Goal: Check status: Check status

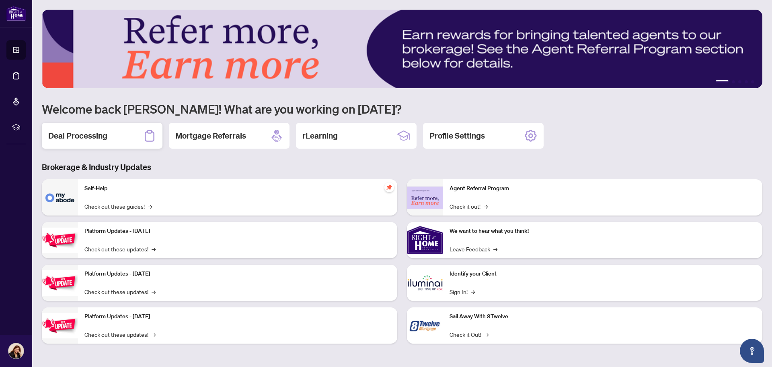
click at [90, 138] on h2 "Deal Processing" at bounding box center [77, 135] width 59 height 11
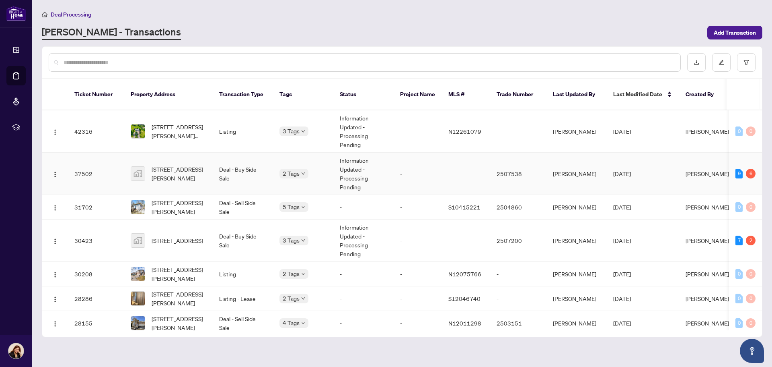
click at [356, 165] on td "Information Updated - Processing Pending" at bounding box center [364, 173] width 60 height 42
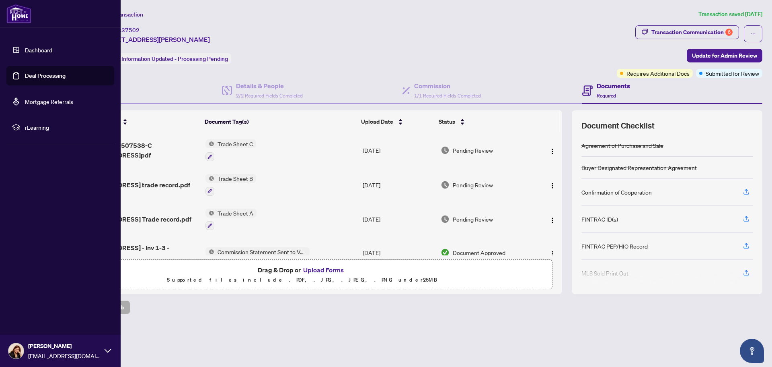
click at [45, 74] on link "Deal Processing" at bounding box center [45, 75] width 41 height 7
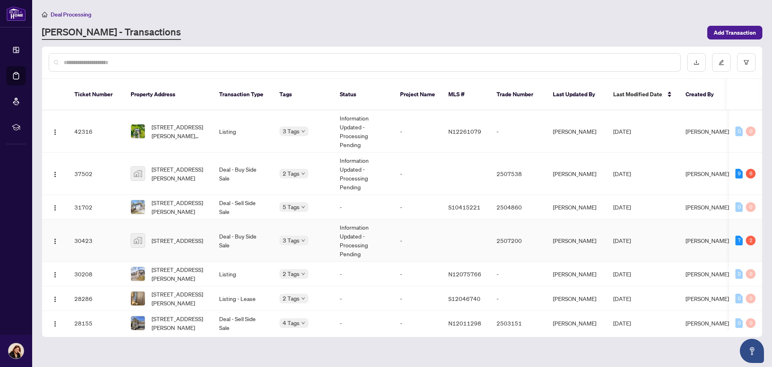
click at [383, 235] on td "Information Updated - Processing Pending" at bounding box center [364, 240] width 60 height 42
